Goal: Information Seeking & Learning: Learn about a topic

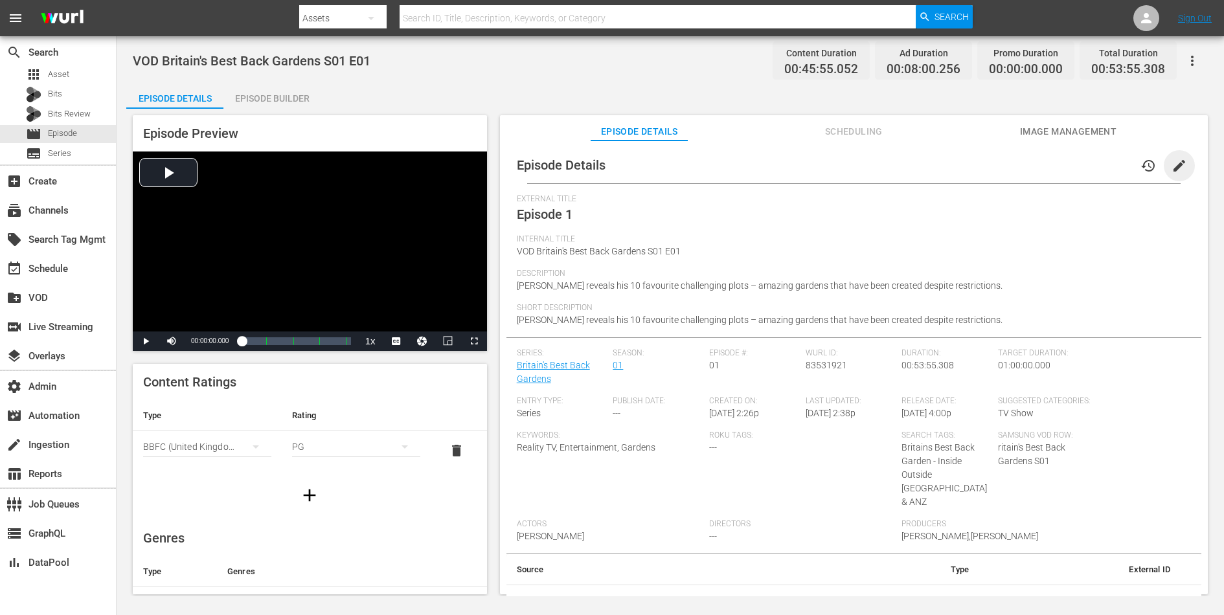
click at [1175, 163] on span "edit" at bounding box center [1180, 166] width 16 height 16
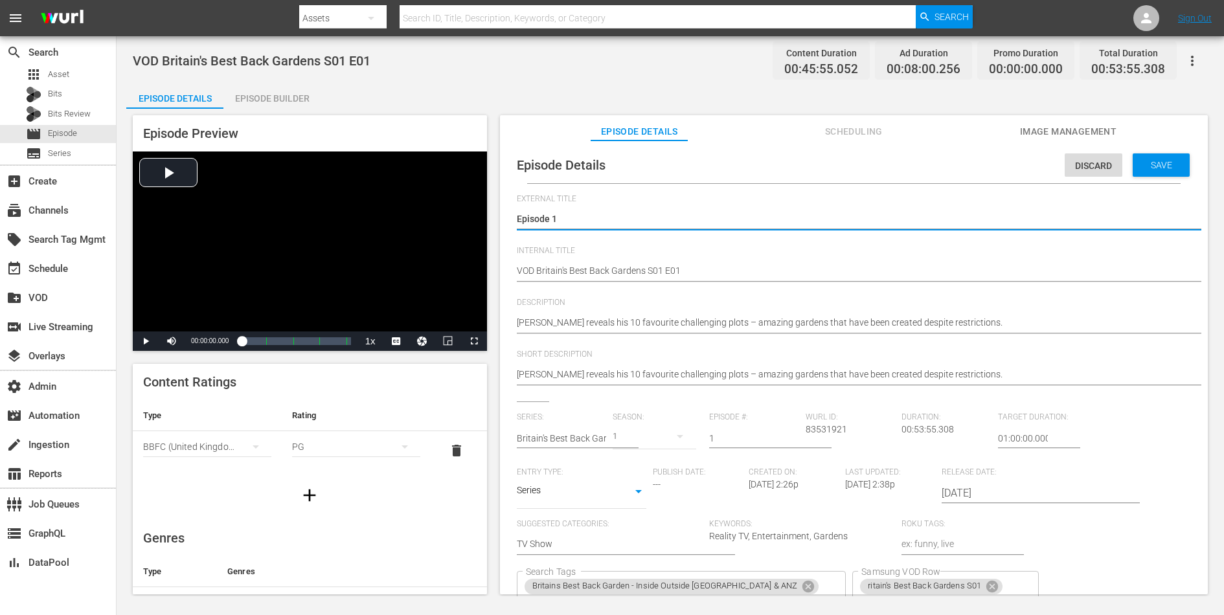
scroll to position [108, 0]
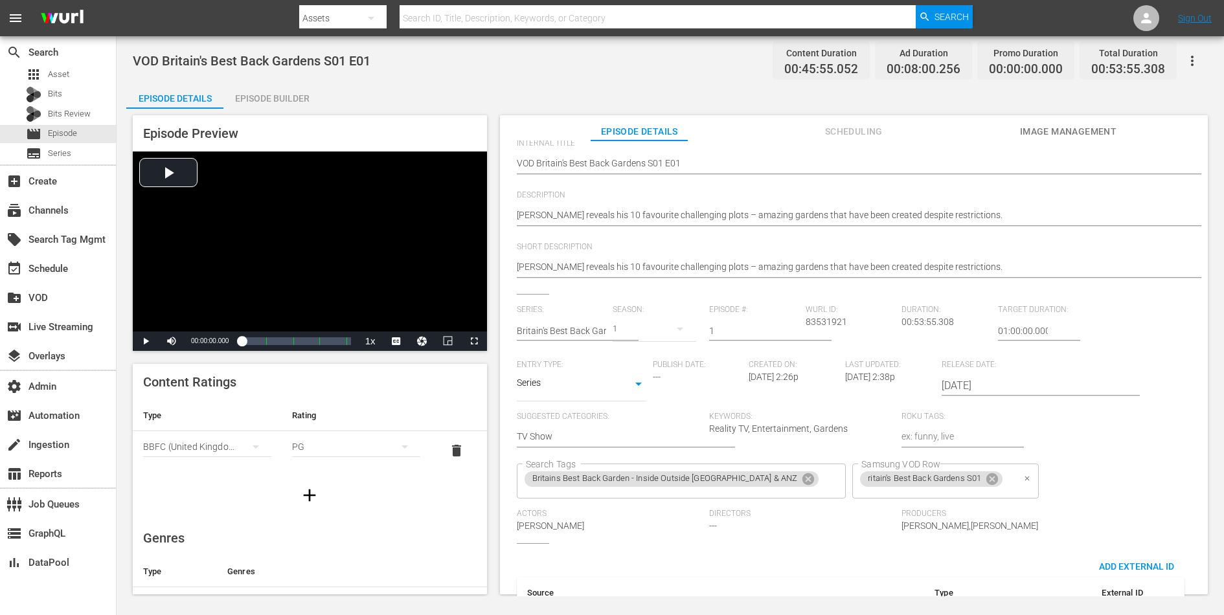
click at [860, 481] on span "ritain's Best Back Gardens S01" at bounding box center [924, 478] width 129 height 11
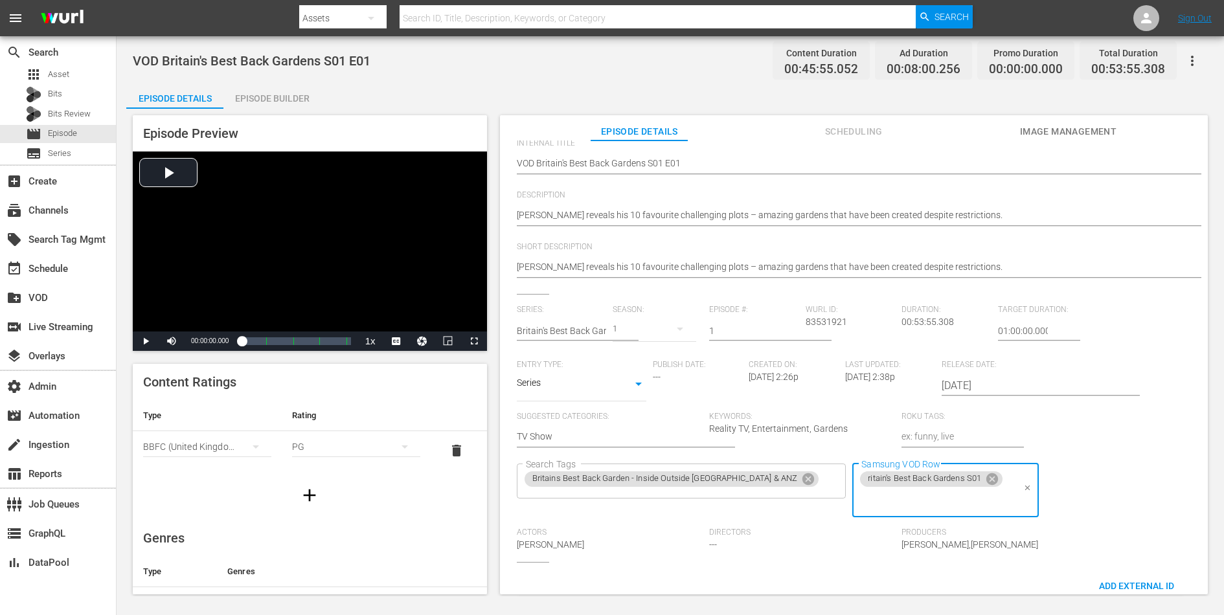
click at [860, 475] on span "ritain's Best Back Gardens S01" at bounding box center [924, 478] width 129 height 11
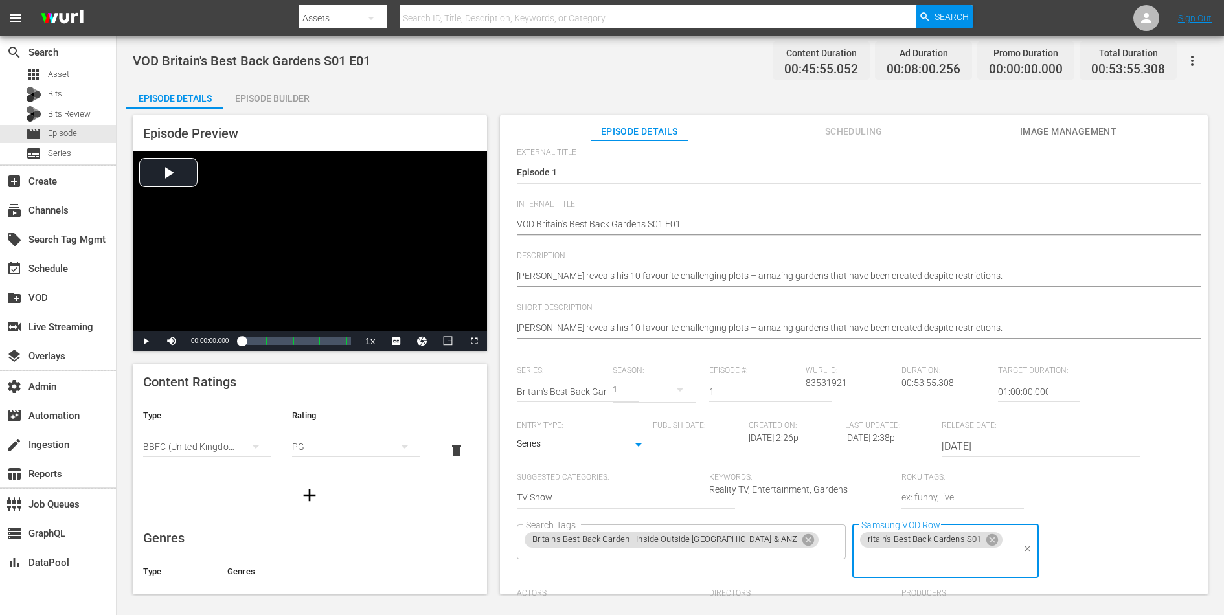
scroll to position [0, 0]
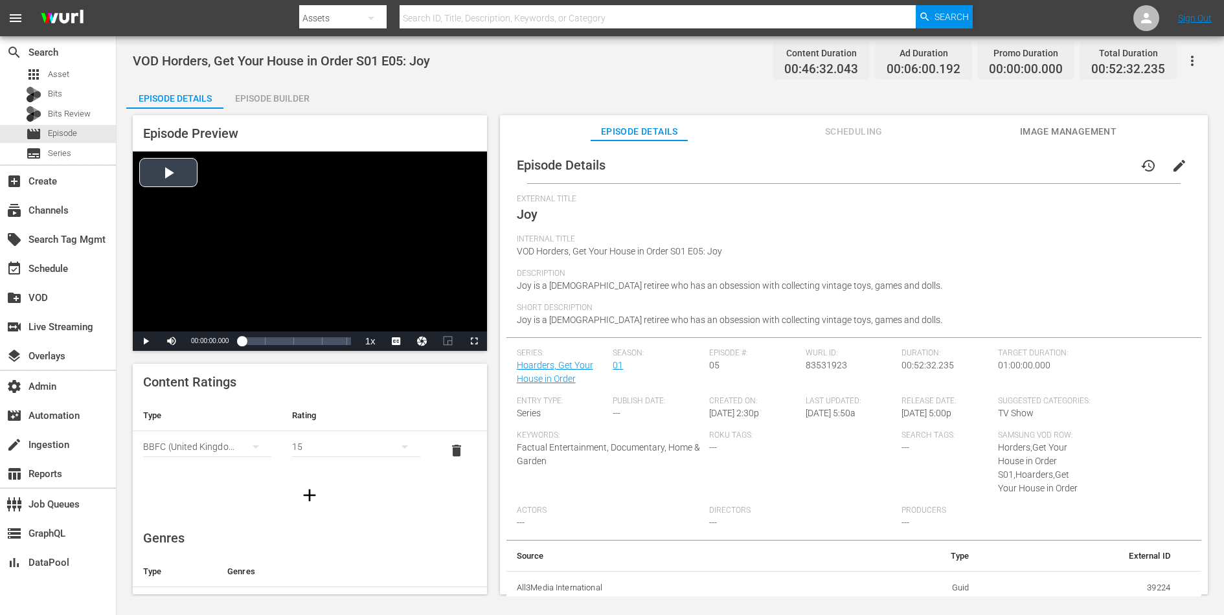
click at [260, 188] on div "Video Player" at bounding box center [310, 242] width 354 height 180
click at [280, 340] on div "Loaded : 0.43% 00:18:39.136 Joy (2/4) 00:00:00.538" at bounding box center [296, 341] width 109 height 13
